Goal: Task Accomplishment & Management: Manage account settings

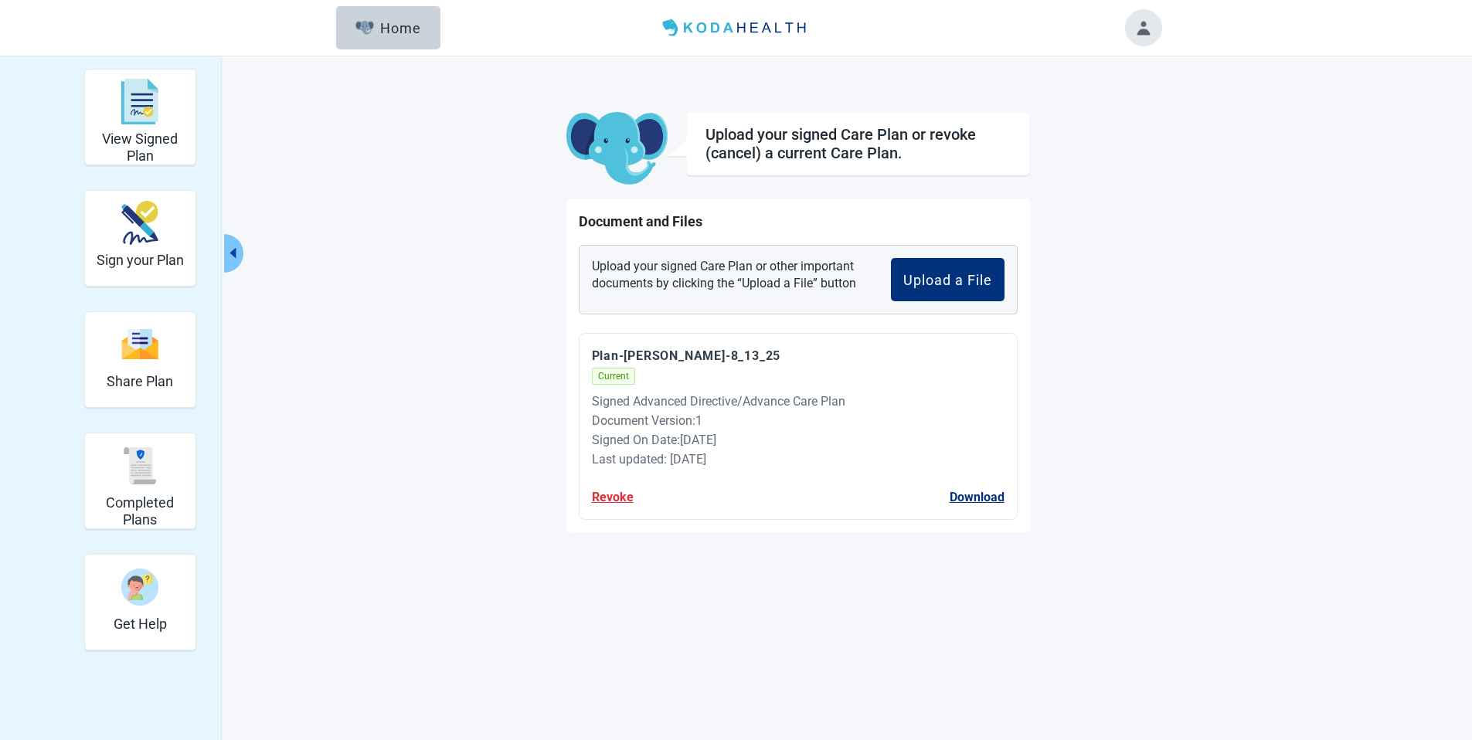
click at [623, 494] on button "Revoke" at bounding box center [613, 497] width 42 height 19
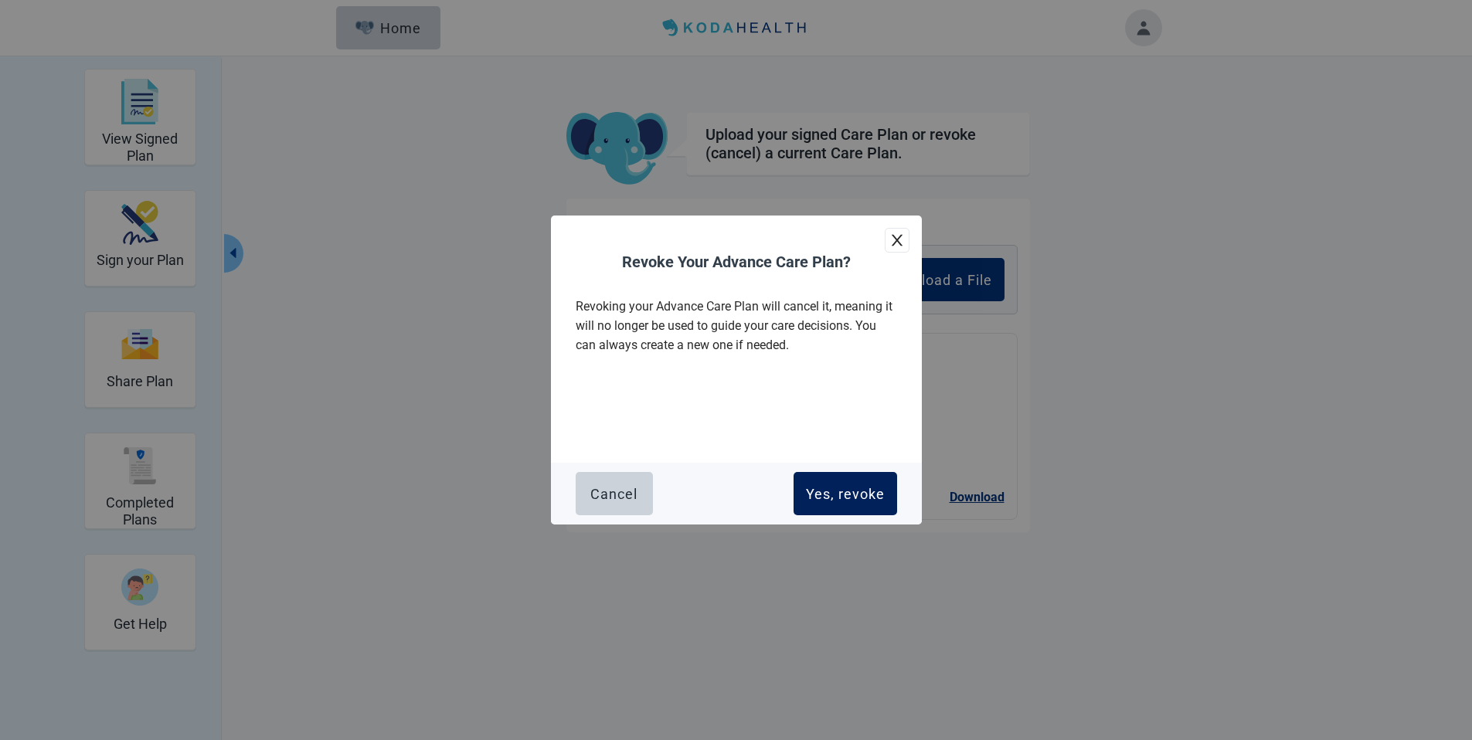
click at [843, 492] on div "Yes, revoke" at bounding box center [845, 493] width 79 height 15
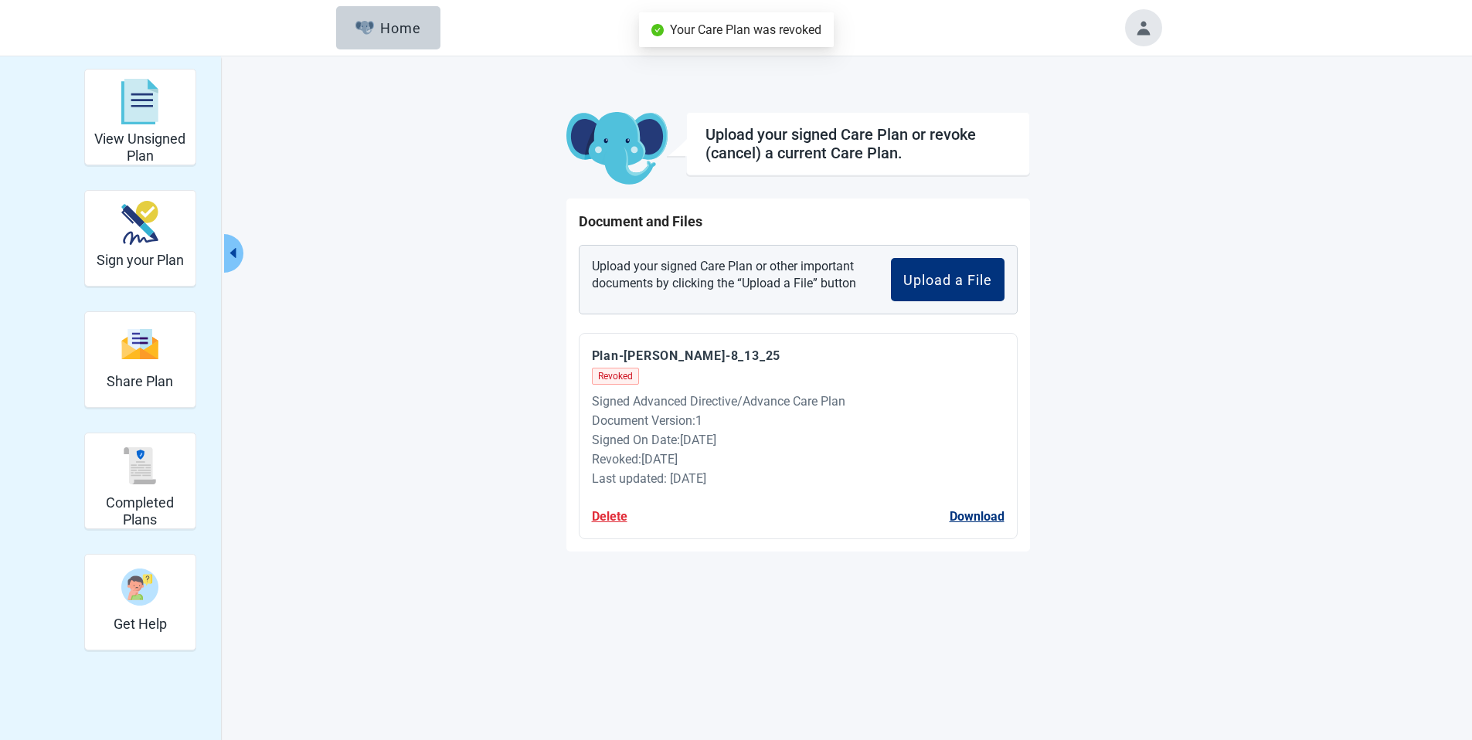
click at [1096, 383] on main "Upload your signed Care Plan or revoke (cancel) a current Care Plan. Document a…" at bounding box center [798, 332] width 726 height 440
click at [1098, 371] on main "Upload your signed Care Plan or revoke (cancel) a current Care Plan. Document a…" at bounding box center [798, 332] width 726 height 440
drag, startPoint x: 431, startPoint y: 266, endPoint x: 444, endPoint y: 266, distance: 13.1
click at [431, 266] on div "View Unsigned Plan Sign your Plan Share Plan Completed Plans Get Help Upload yo…" at bounding box center [736, 310] width 850 height 483
